Goal: Task Accomplishment & Management: Manage account settings

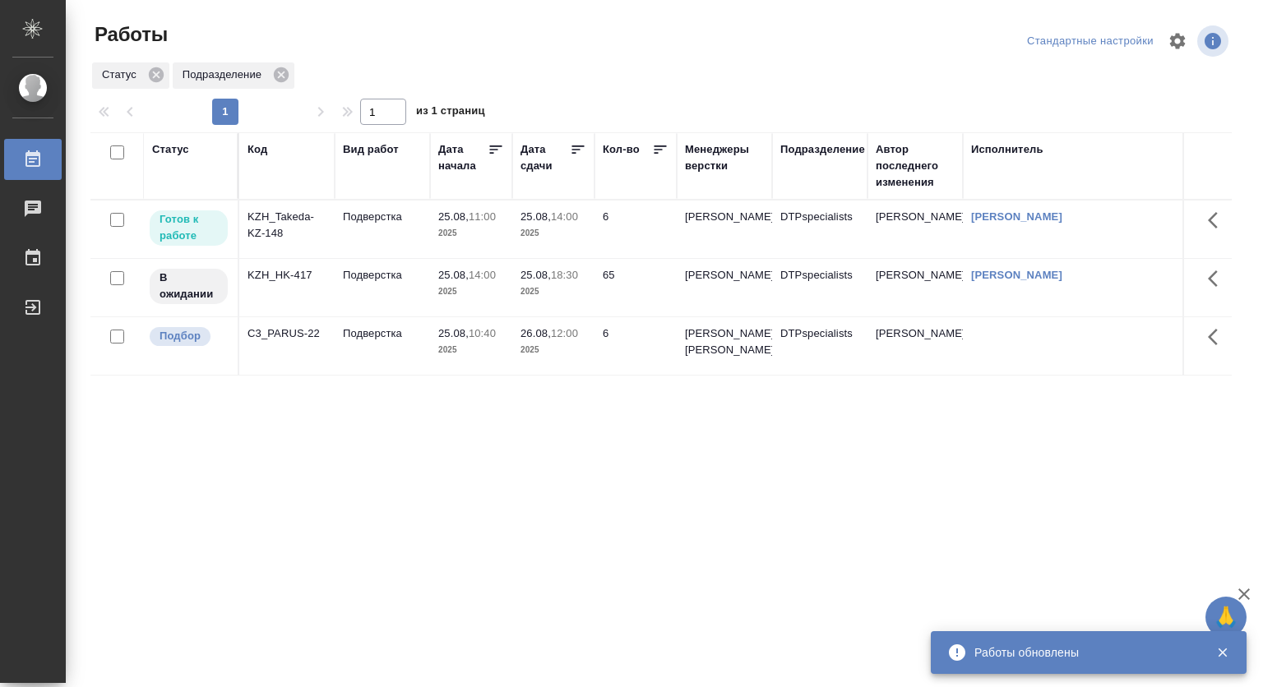
click at [512, 214] on td "25.08, 14:00 2025" at bounding box center [553, 230] width 82 height 58
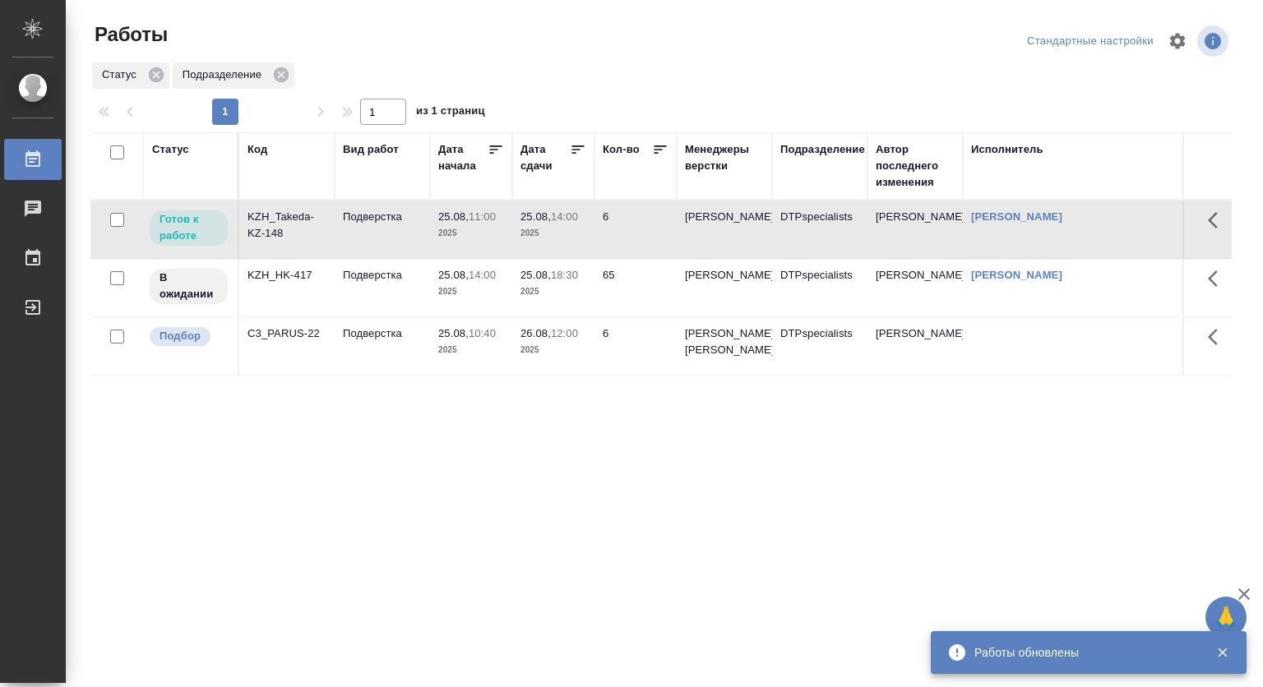
click at [512, 214] on td "25.08, 14:00 2025" at bounding box center [553, 230] width 82 height 58
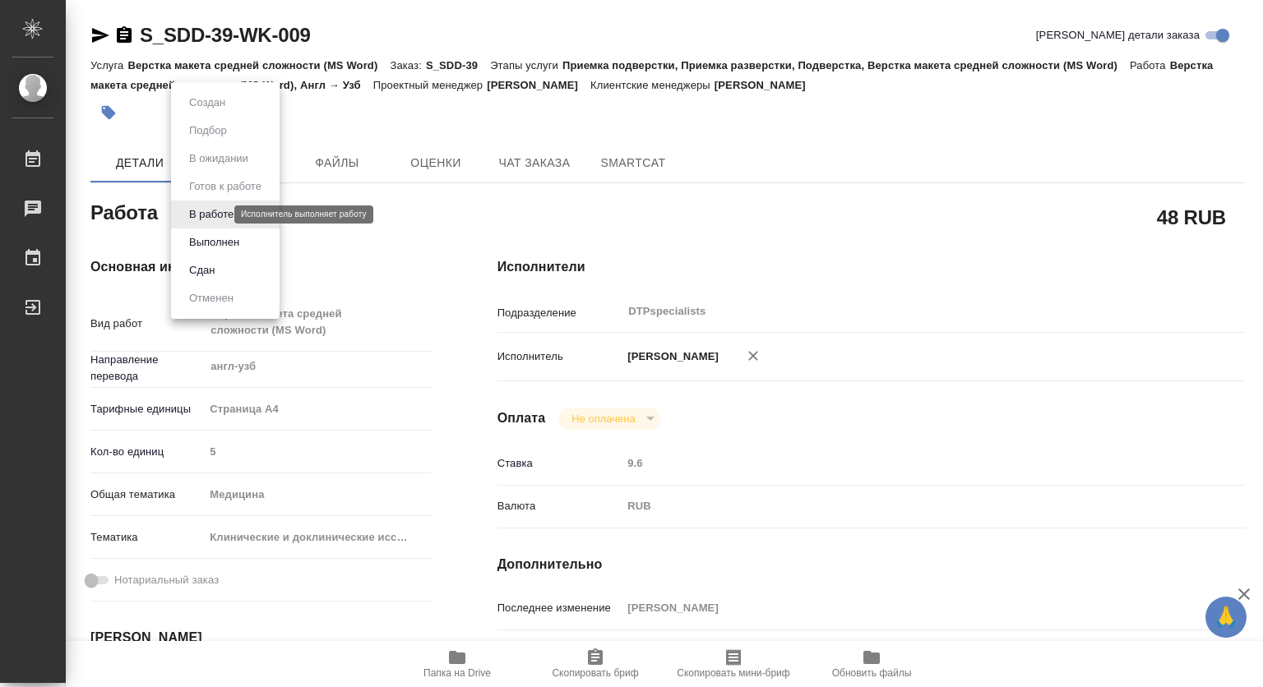
click at [203, 212] on body "🙏 .cls-1 fill:#fff; AWATERA Kovtun Svetlana Работы 0 Чаты График Выйти S_SDD-39…" at bounding box center [631, 343] width 1263 height 687
click at [198, 238] on button "Выполнен" at bounding box center [214, 242] width 60 height 18
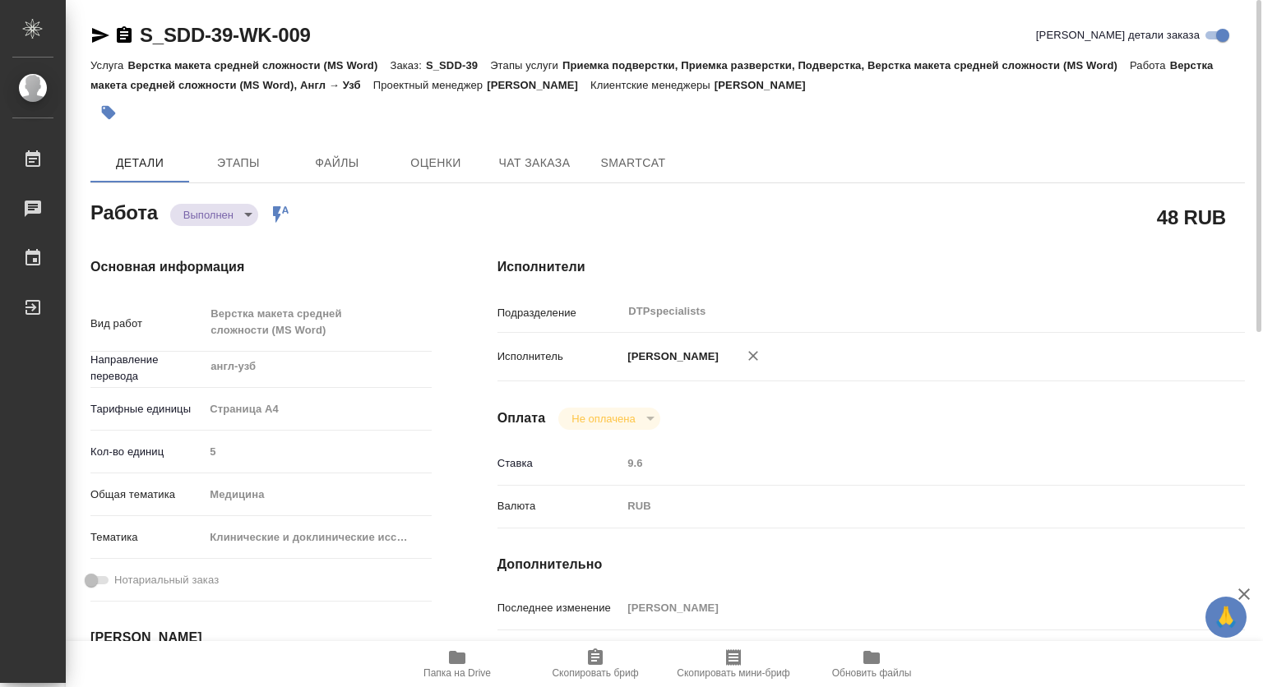
type textarea "x"
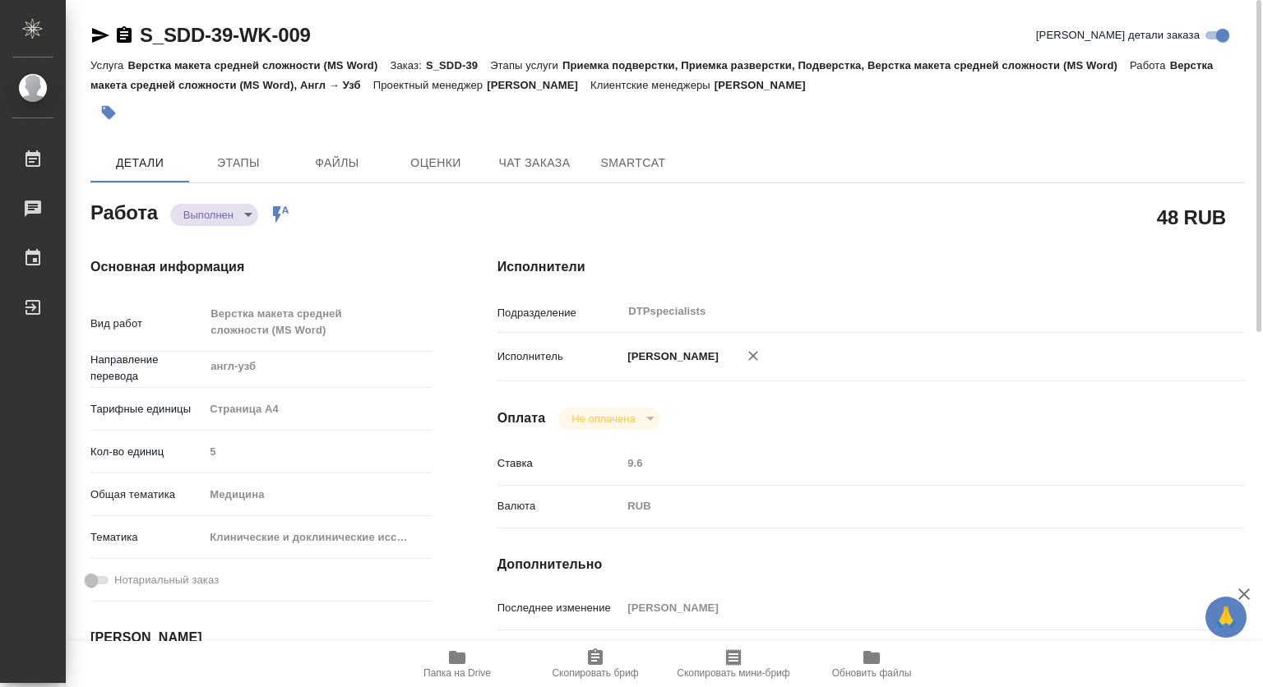
type textarea "x"
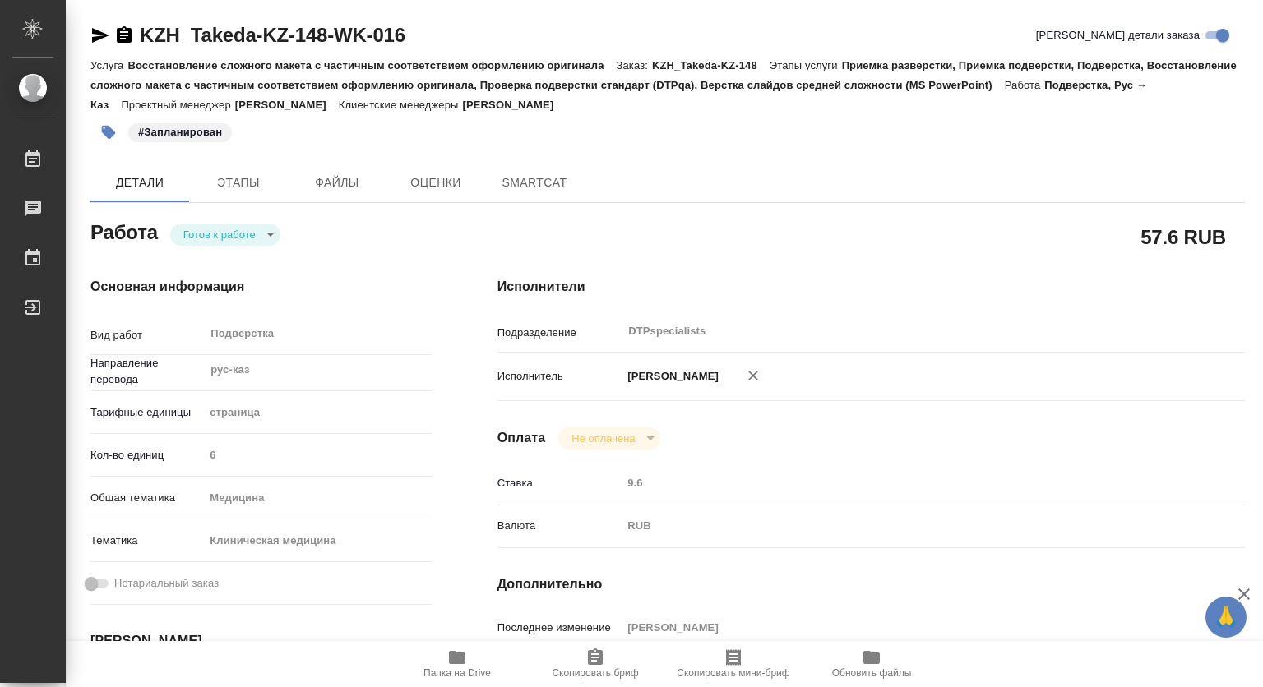
type textarea "x"
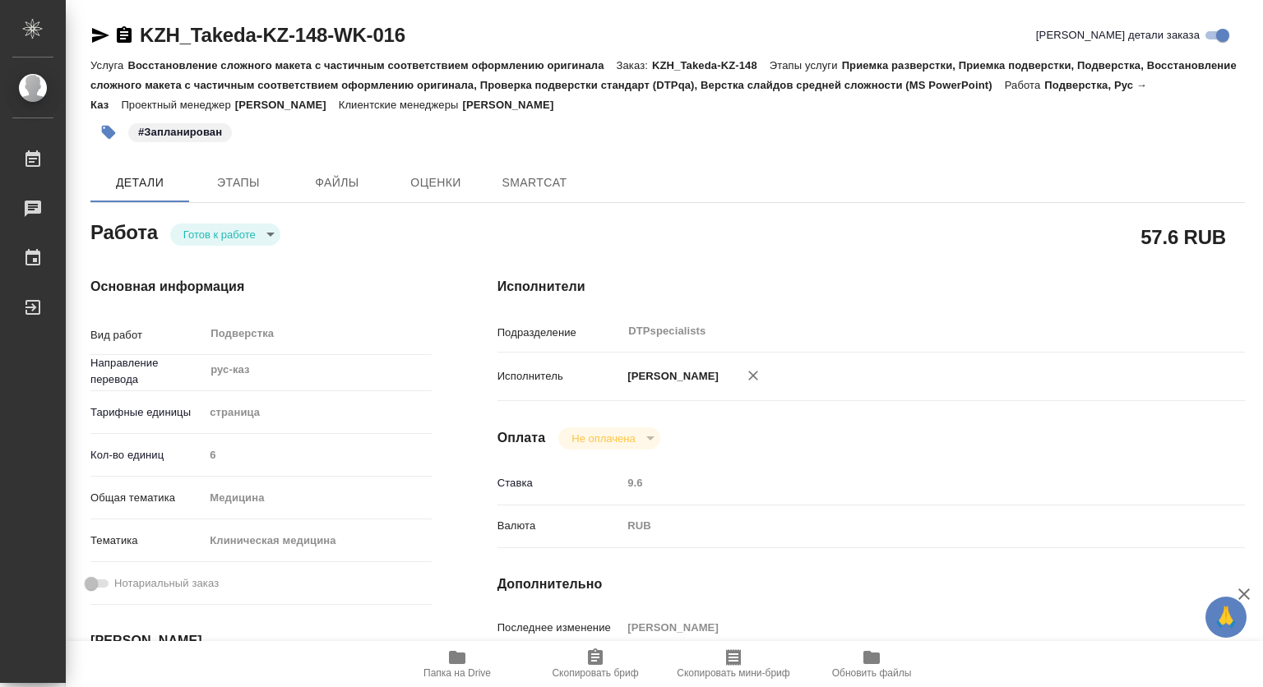
type textarea "x"
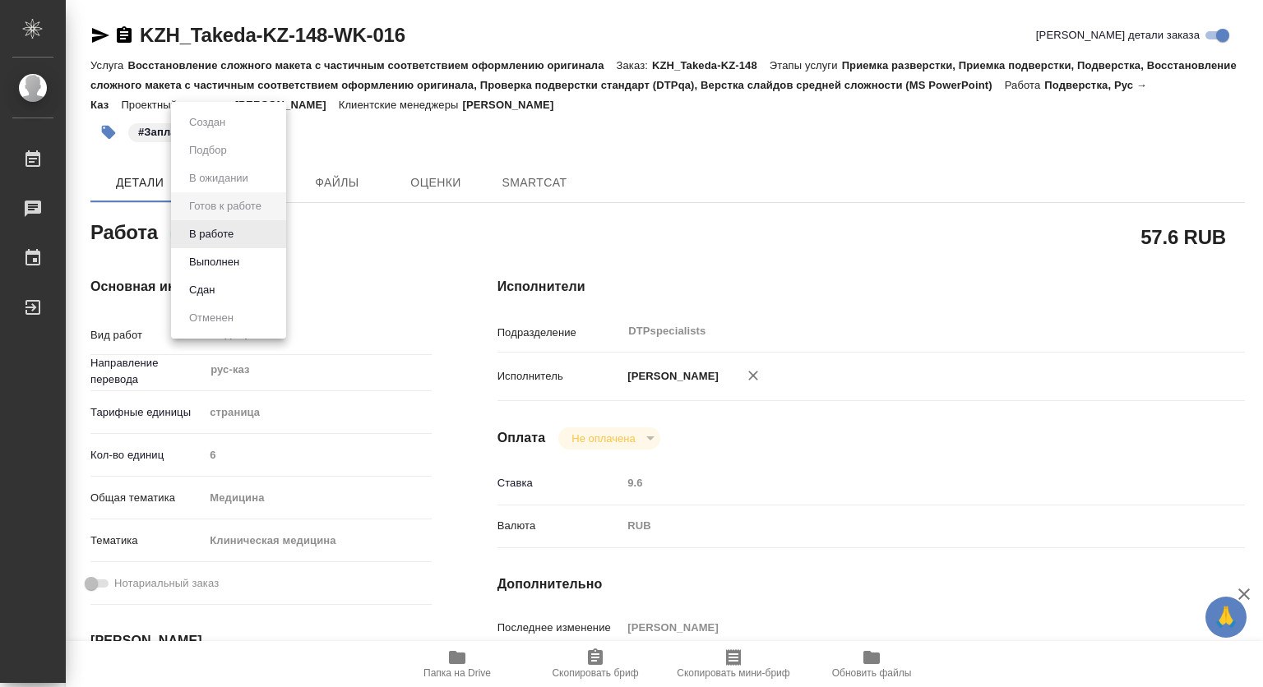
click at [189, 237] on body "🙏 .cls-1 fill:#fff; AWATERA [PERSON_NAME] Чаты График Выйти KZH_Takeda-KZ-148-W…" at bounding box center [631, 343] width 1263 height 687
type textarea "x"
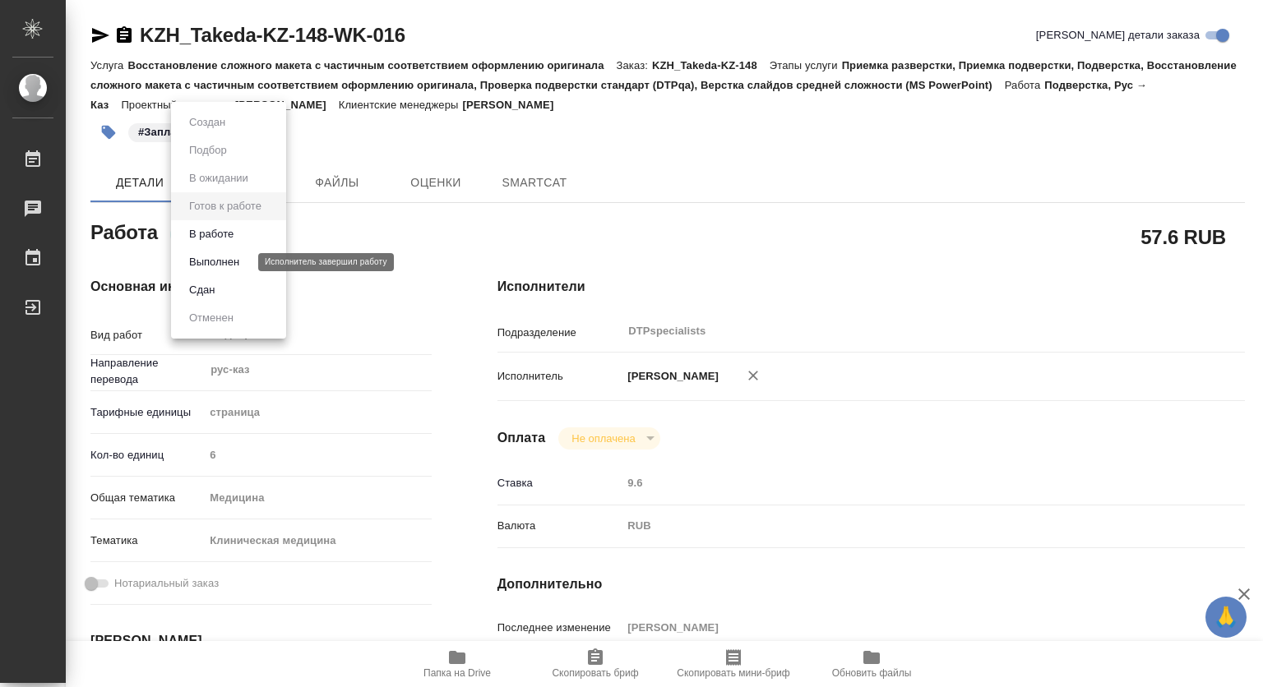
type textarea "x"
click at [197, 235] on button "В работе" at bounding box center [211, 234] width 54 height 18
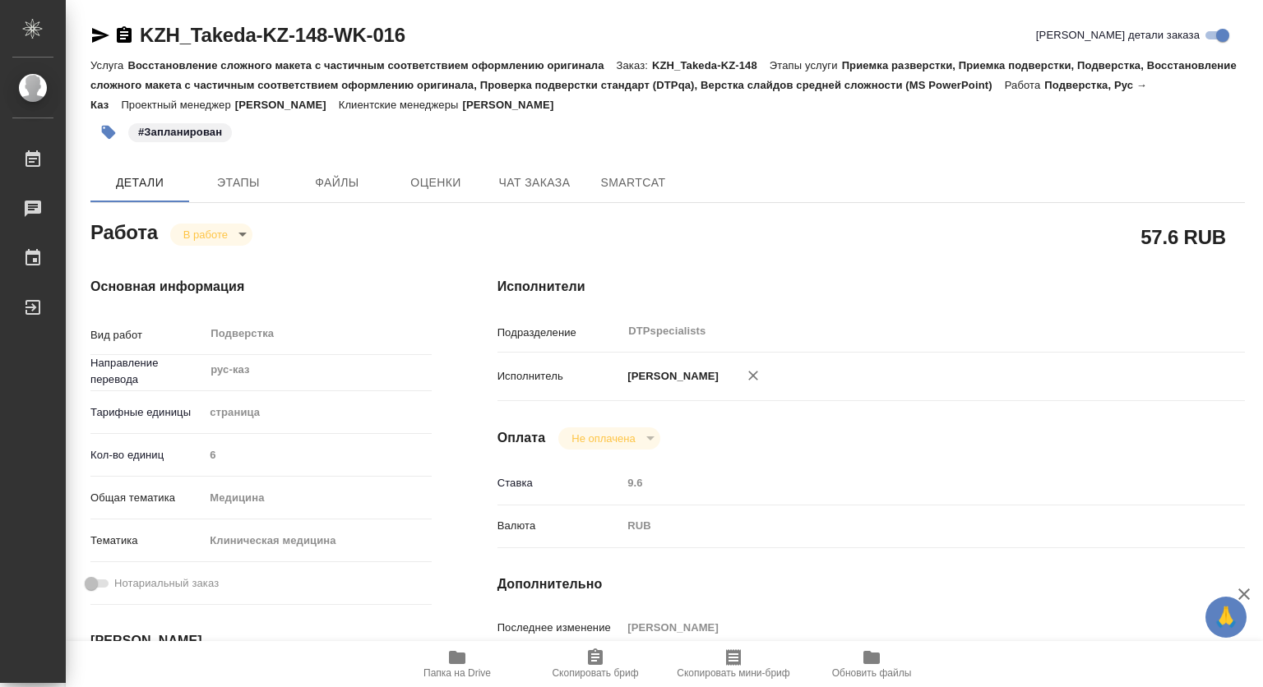
type textarea "x"
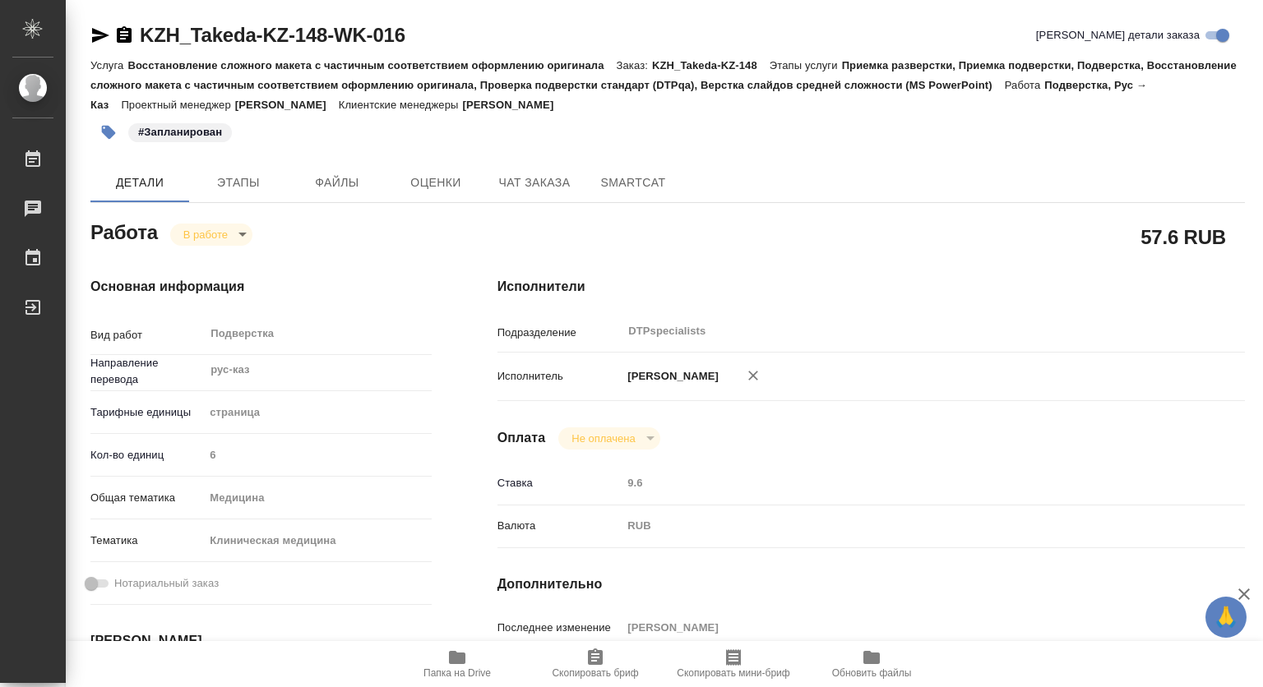
scroll to position [164, 0]
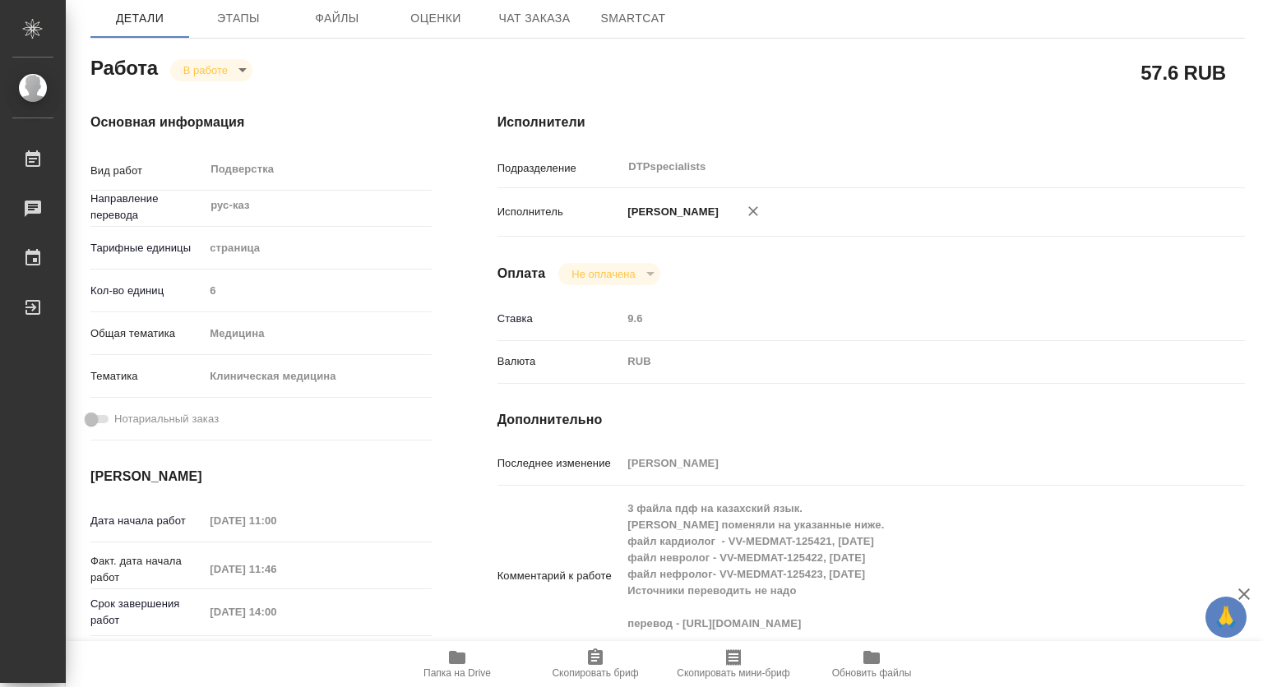
type textarea "x"
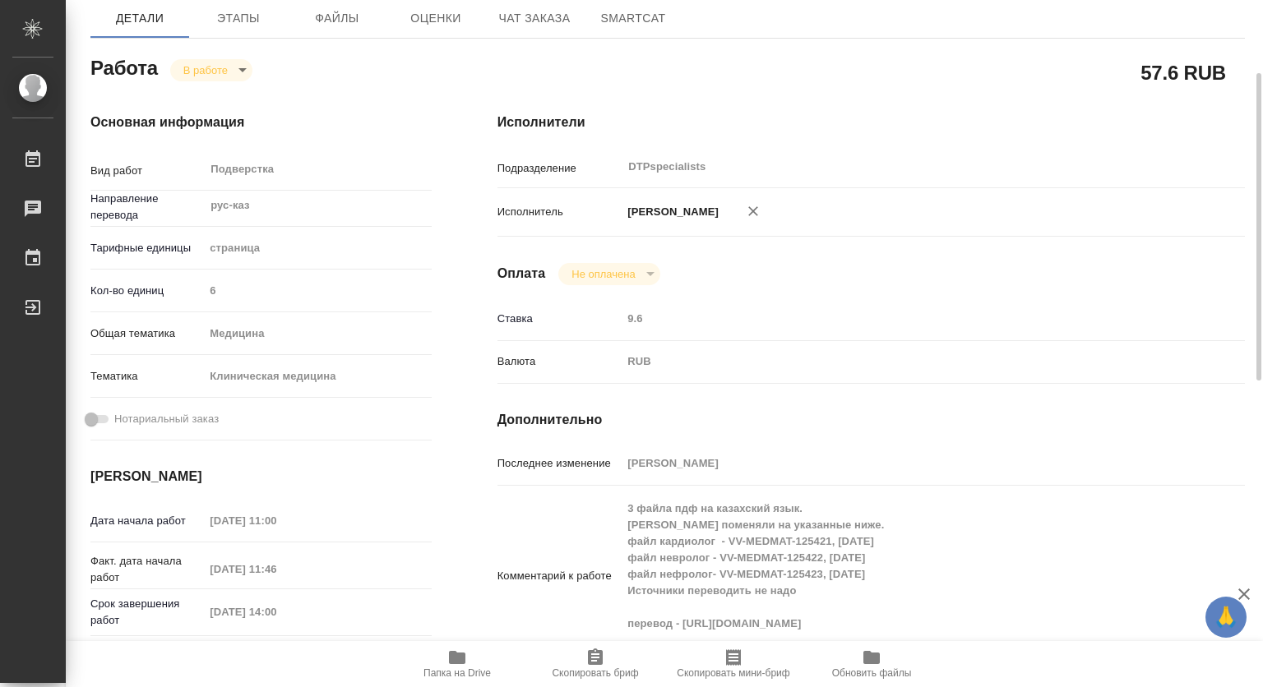
type textarea "x"
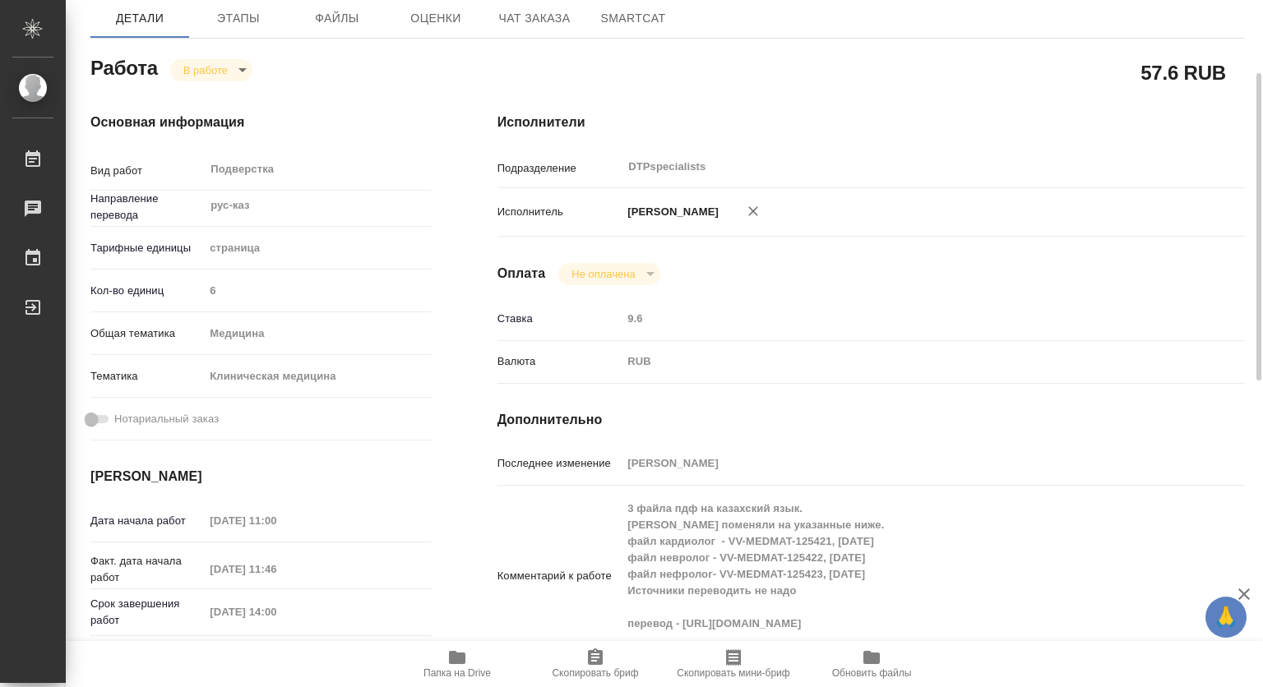
scroll to position [247, 0]
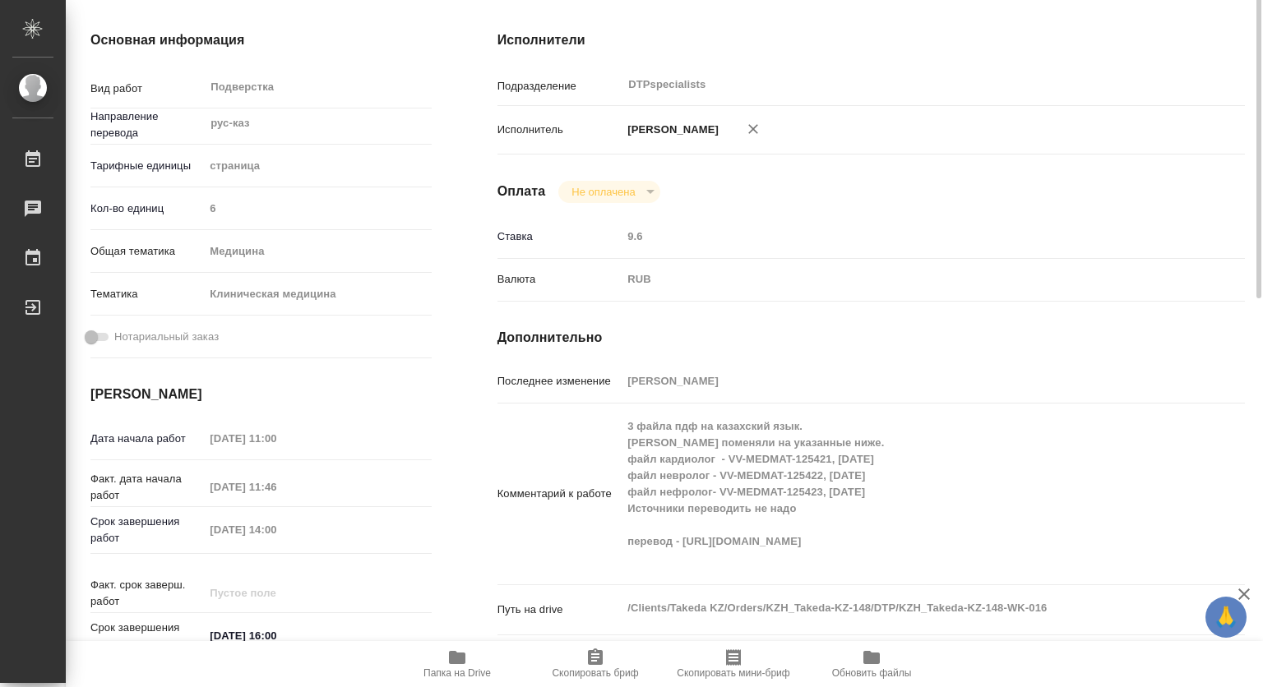
type textarea "x"
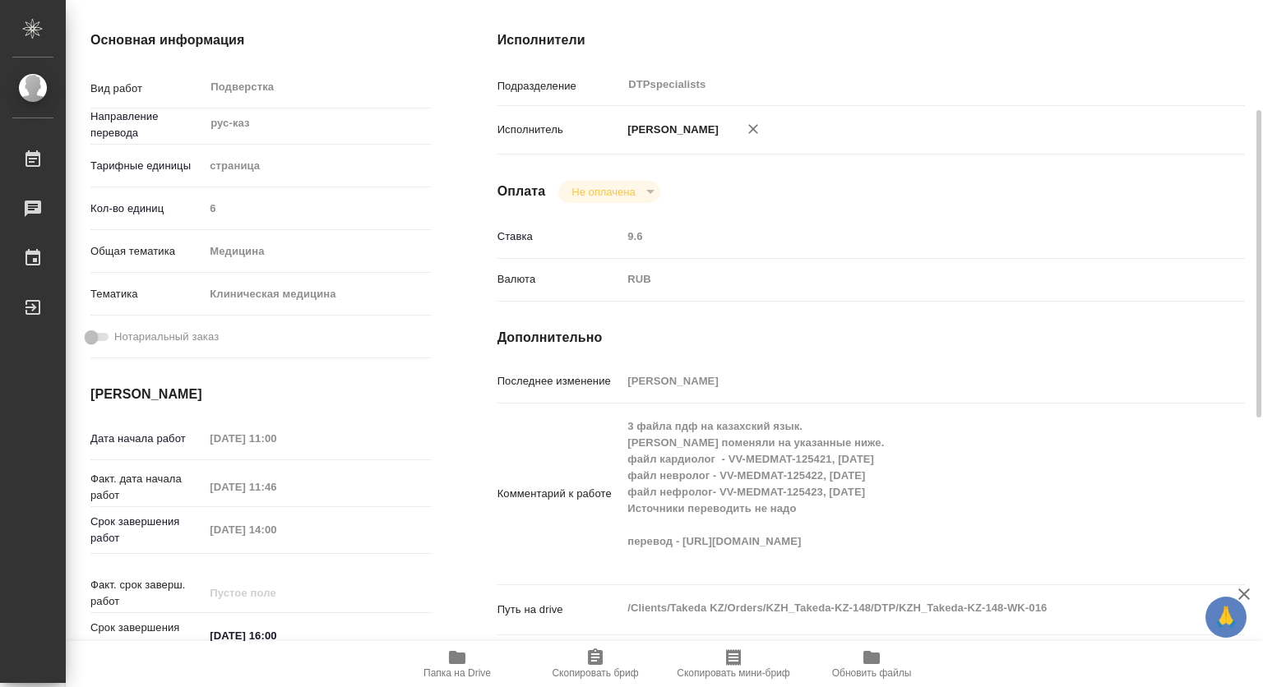
click at [460, 663] on icon "button" at bounding box center [457, 657] width 16 height 13
